Goal: Information Seeking & Learning: Learn about a topic

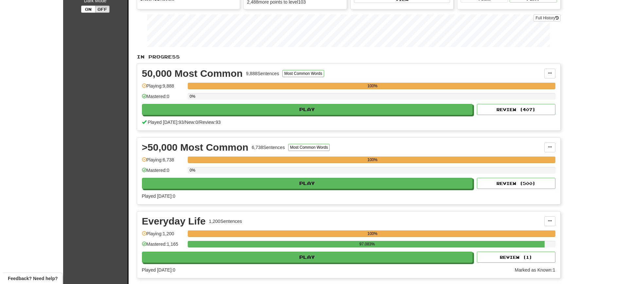
scroll to position [88, 0]
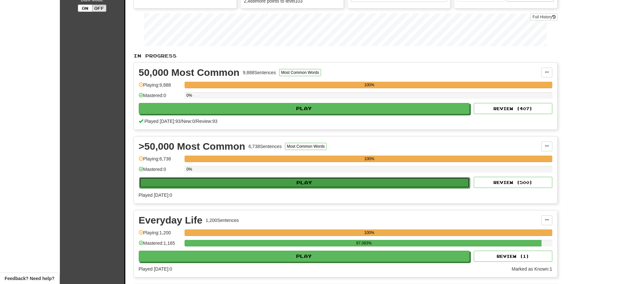
click at [432, 185] on button "Play" at bounding box center [304, 182] width 331 height 11
select select "**"
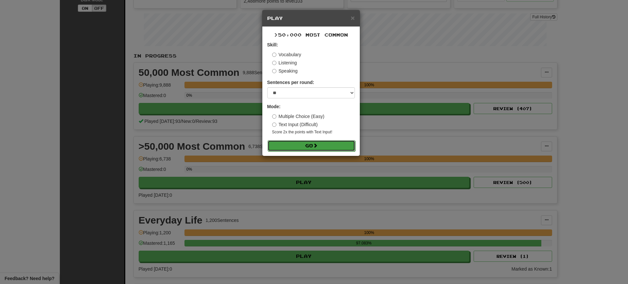
click at [324, 146] on button "Go" at bounding box center [312, 145] width 88 height 11
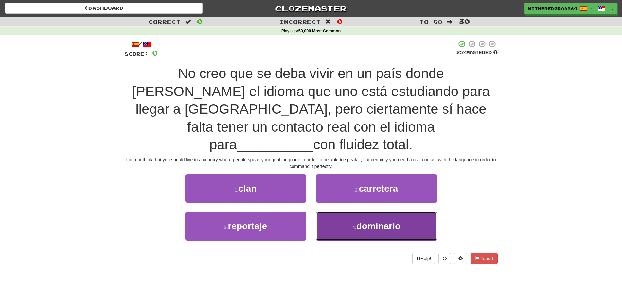
click at [370, 221] on span "dominarlo" at bounding box center [378, 226] width 44 height 10
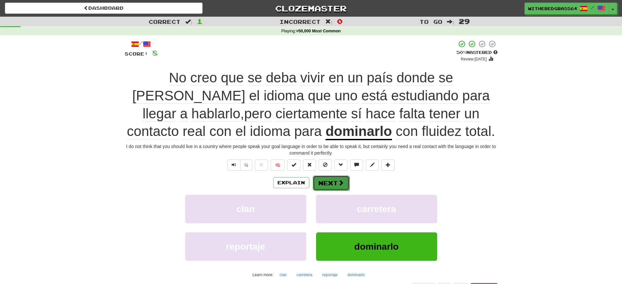
click at [336, 188] on button "Next" at bounding box center [331, 183] width 37 height 15
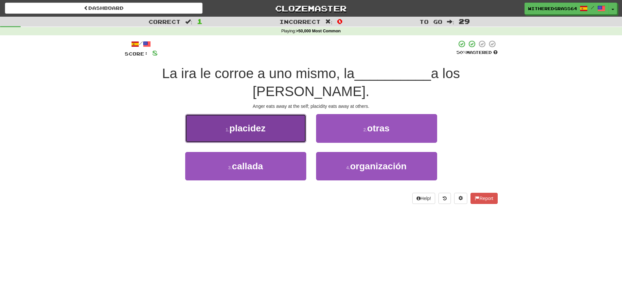
click at [265, 123] on span "placidez" at bounding box center [247, 128] width 36 height 10
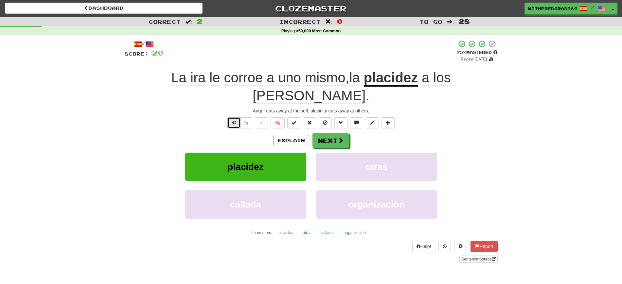
click at [229, 117] on button "Text-to-speech controls" at bounding box center [233, 122] width 13 height 11
click at [292, 135] on button "Explain" at bounding box center [291, 140] width 36 height 11
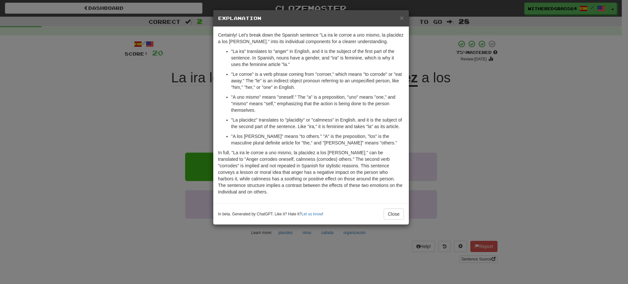
click at [137, 77] on div "× Explanation Certainly! Let's break down the Spanish sentence "La ira le corro…" at bounding box center [314, 142] width 628 height 284
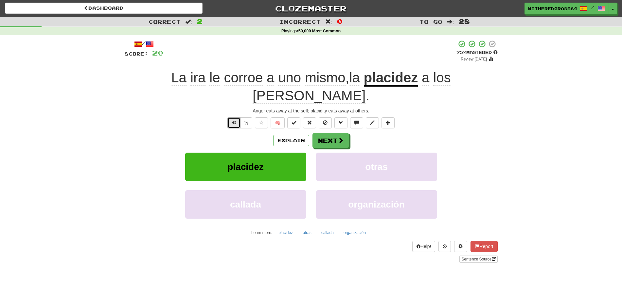
click at [235, 120] on span "Text-to-speech controls" at bounding box center [234, 122] width 5 height 5
click at [338, 138] on span at bounding box center [341, 141] width 6 height 6
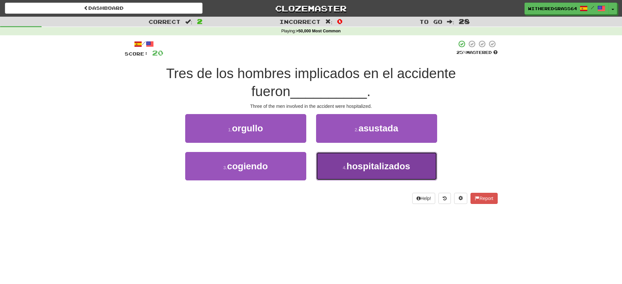
click at [343, 167] on small "4 ." at bounding box center [344, 167] width 4 height 5
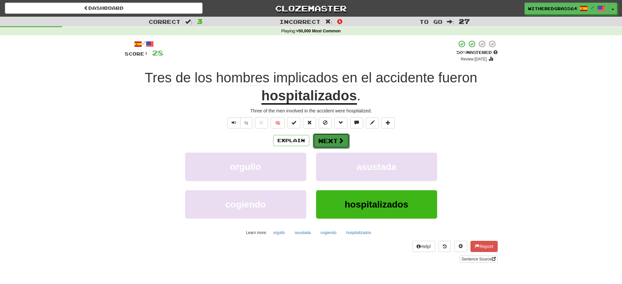
click at [336, 142] on button "Next" at bounding box center [331, 140] width 37 height 15
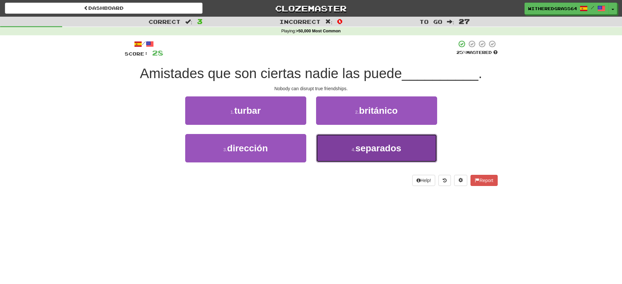
click at [366, 155] on button "4 . separados" at bounding box center [376, 148] width 121 height 28
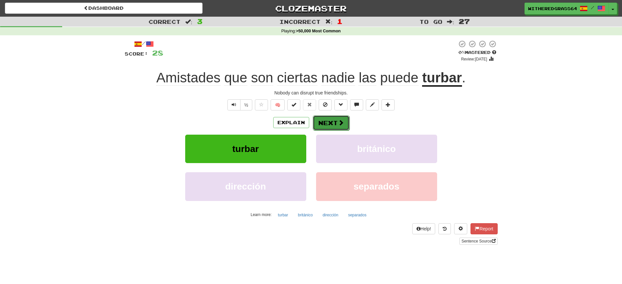
click at [334, 119] on button "Next" at bounding box center [331, 122] width 37 height 15
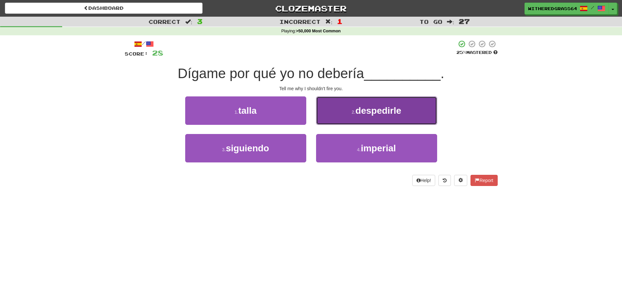
click at [349, 112] on button "2 . despedirle" at bounding box center [376, 110] width 121 height 28
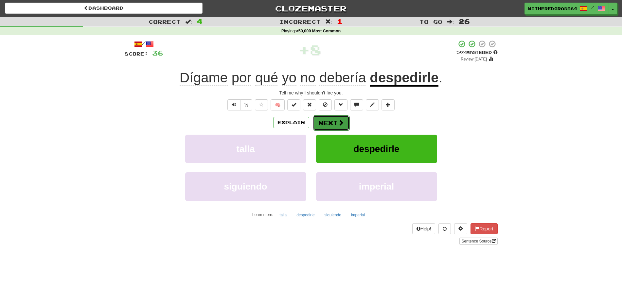
click at [334, 126] on button "Next" at bounding box center [331, 122] width 37 height 15
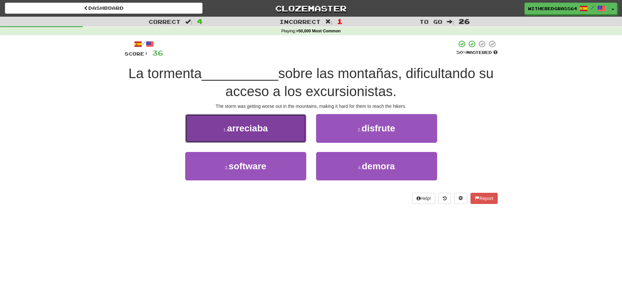
click at [294, 130] on button "1 . arreciaba" at bounding box center [245, 128] width 121 height 28
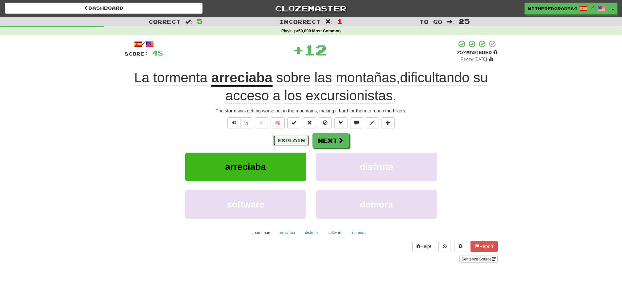
click at [294, 142] on button "Explain" at bounding box center [291, 140] width 36 height 11
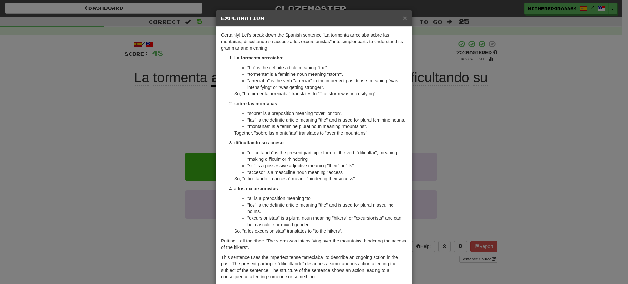
click at [120, 112] on div "× Explanation Certainly! Let's break down the Spanish sentence "La tormenta arr…" at bounding box center [314, 142] width 628 height 284
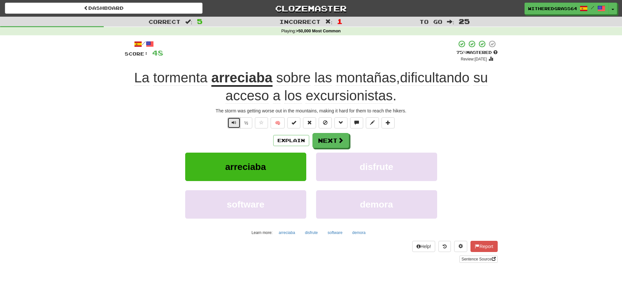
click at [230, 123] on button "Text-to-speech controls" at bounding box center [233, 122] width 13 height 11
click at [323, 144] on button "Next" at bounding box center [331, 140] width 37 height 15
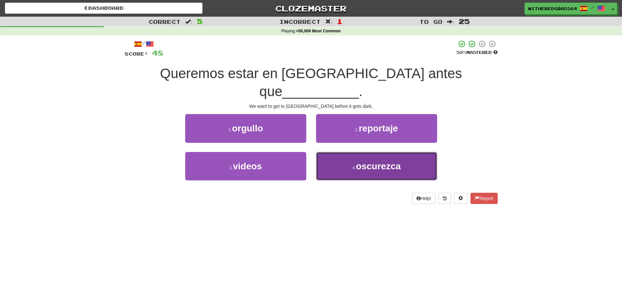
click at [354, 152] on button "4 . oscurezca" at bounding box center [376, 166] width 121 height 28
